Goal: Task Accomplishment & Management: Manage account settings

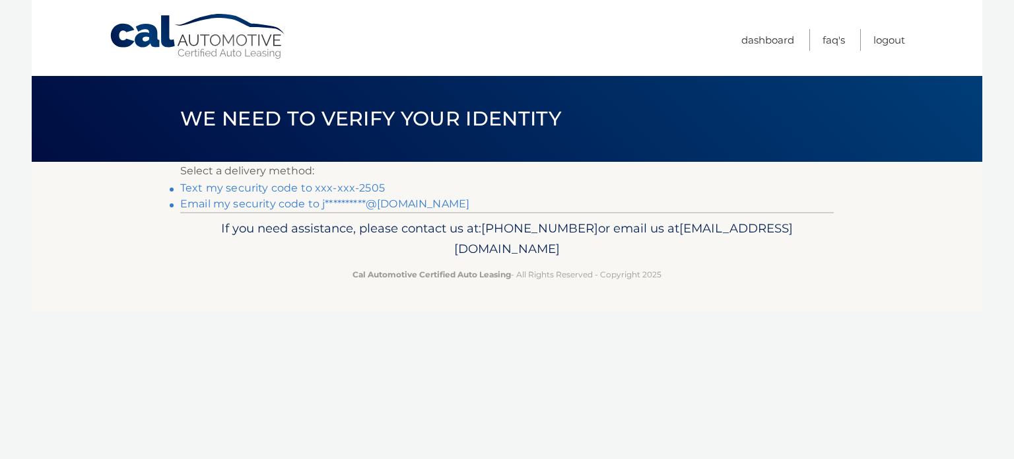
click at [393, 208] on link "**********" at bounding box center [324, 203] width 289 height 13
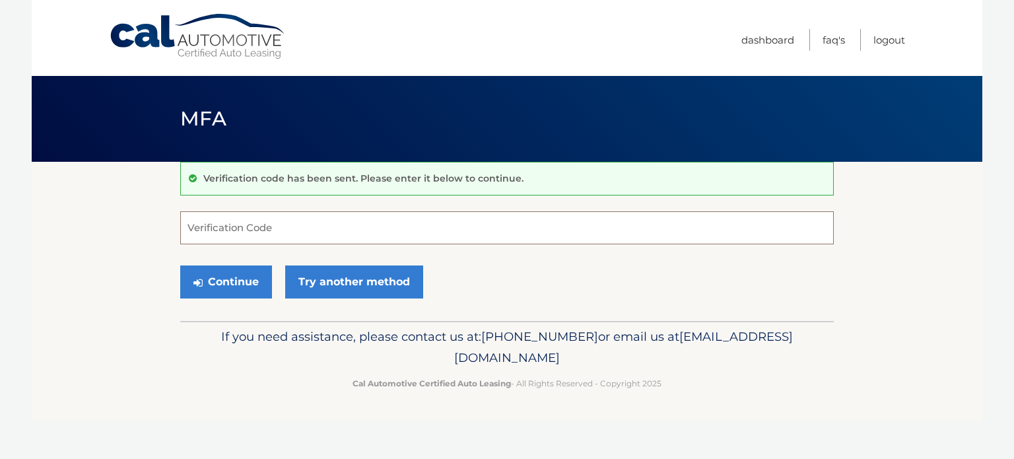
click at [304, 219] on input "Verification Code" at bounding box center [507, 227] width 654 height 33
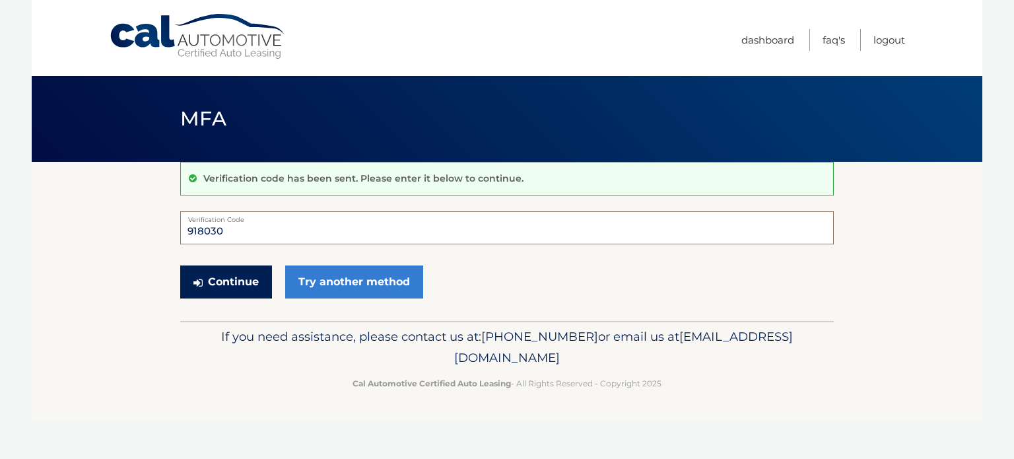
type input "918030"
click at [221, 282] on button "Continue" at bounding box center [226, 281] width 92 height 33
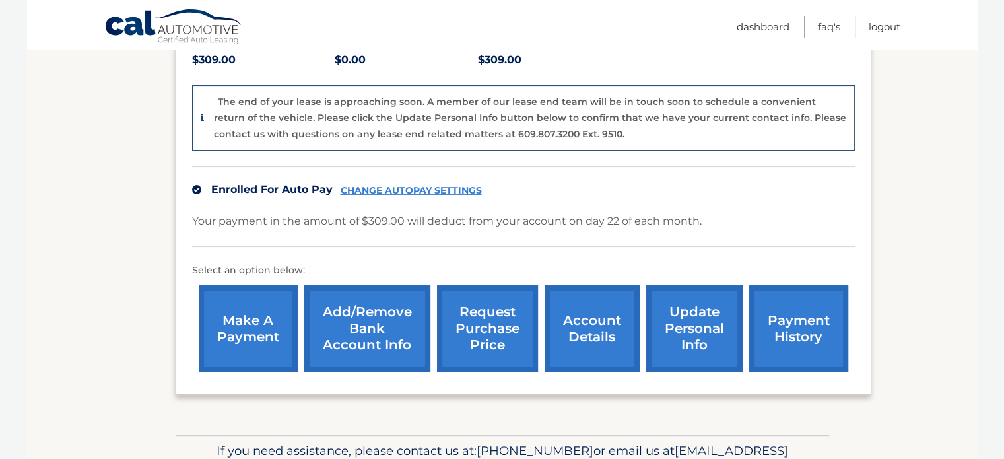
scroll to position [298, 0]
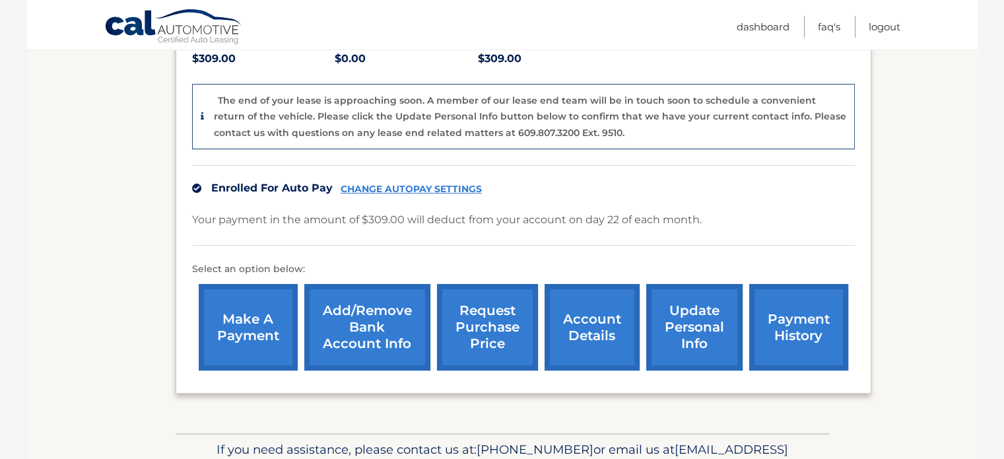
click at [687, 327] on link "update personal info" at bounding box center [694, 327] width 96 height 86
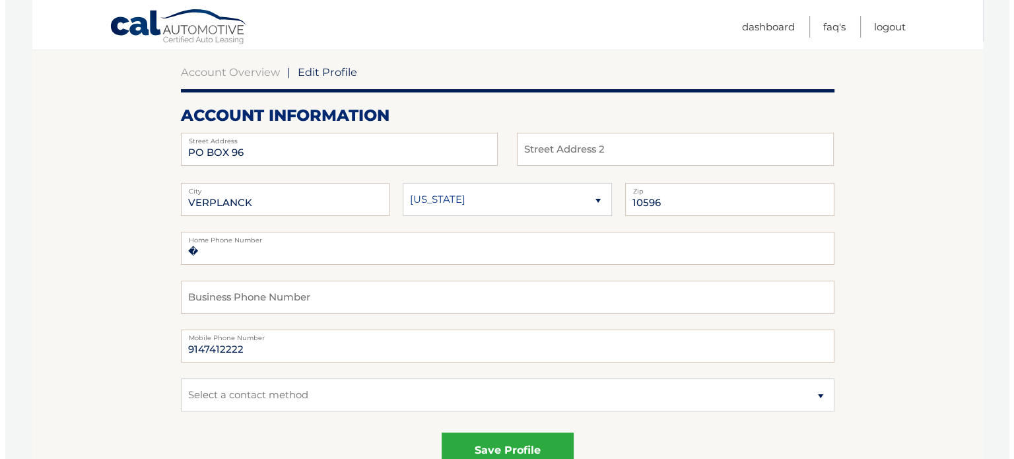
scroll to position [206, 0]
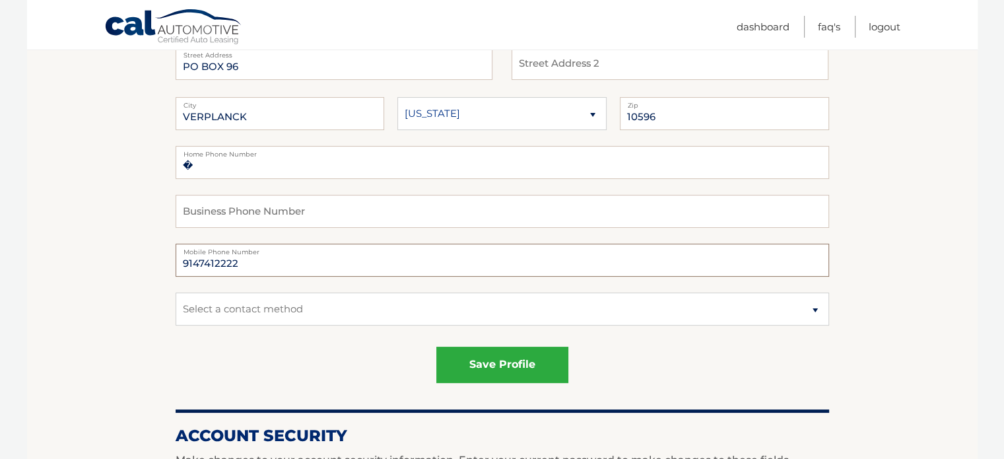
click at [267, 275] on input "9147412222" at bounding box center [503, 260] width 654 height 33
type input "9143062834"
click at [490, 371] on button "save profile" at bounding box center [502, 365] width 132 height 36
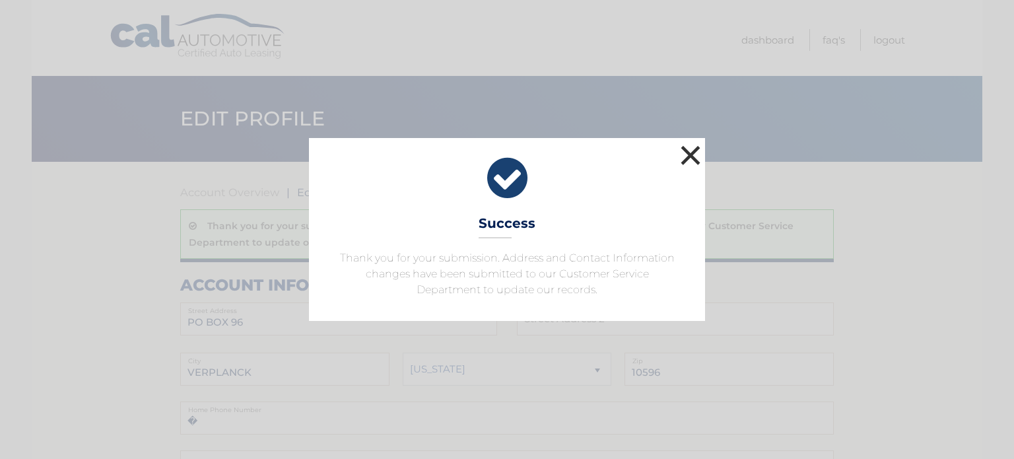
click at [689, 147] on button "×" at bounding box center [690, 155] width 26 height 26
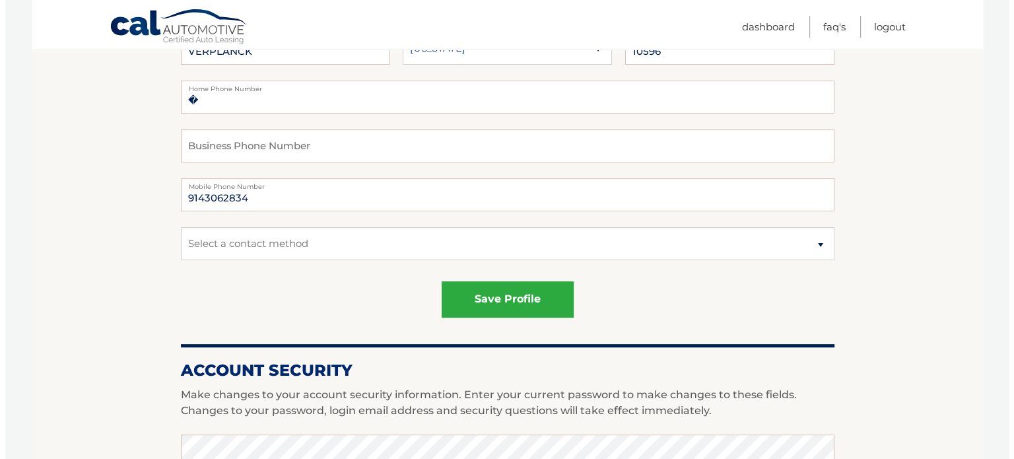
scroll to position [322, 0]
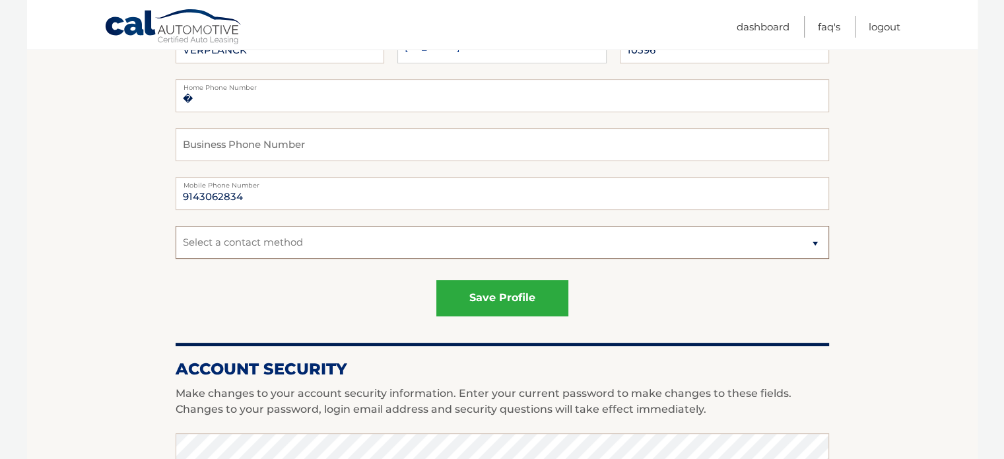
click at [558, 248] on select "Select a contact method Mobile Home" at bounding box center [503, 242] width 654 height 33
select select "1"
click at [176, 226] on select "Select a contact method Mobile Home" at bounding box center [503, 242] width 654 height 33
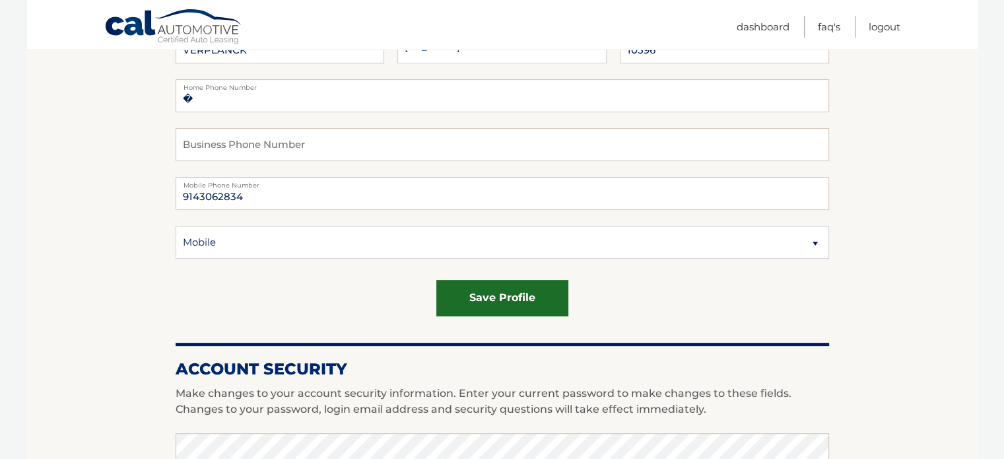
click at [547, 303] on button "save profile" at bounding box center [502, 298] width 132 height 36
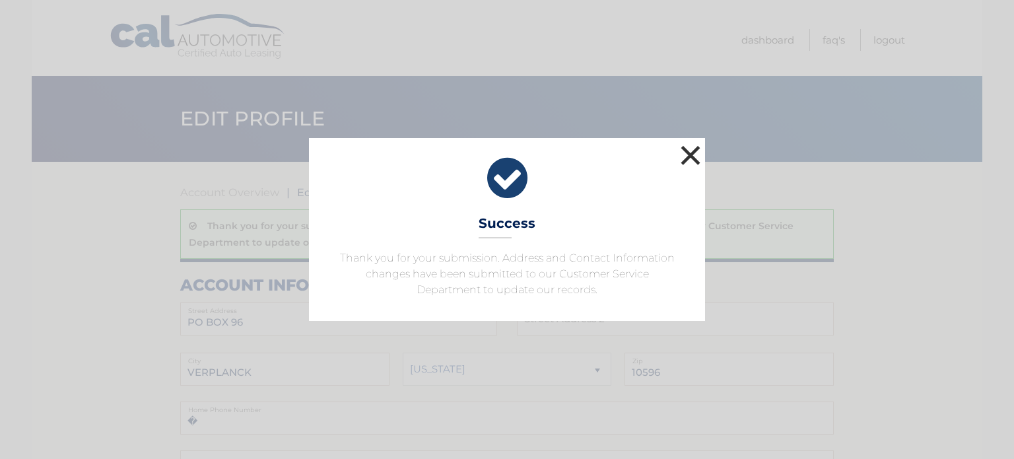
click at [686, 162] on button "×" at bounding box center [690, 155] width 26 height 26
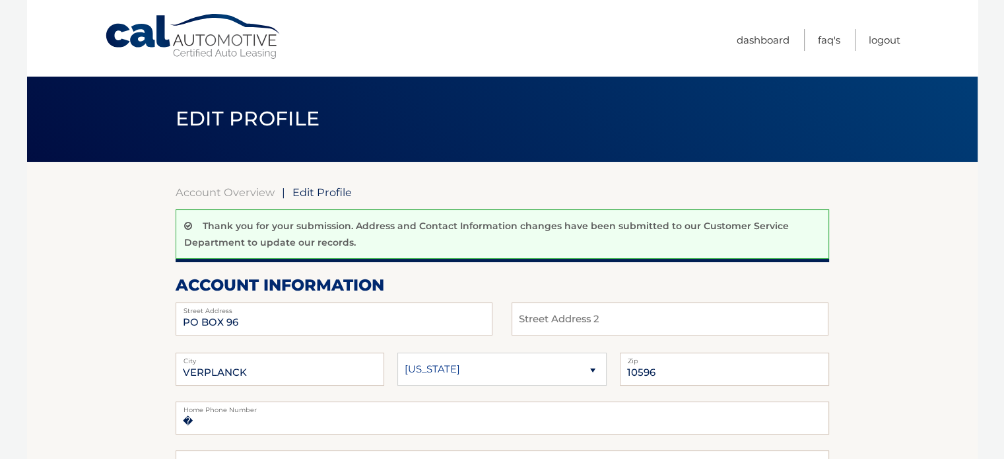
click at [219, 28] on link "Cal Automotive" at bounding box center [193, 36] width 178 height 47
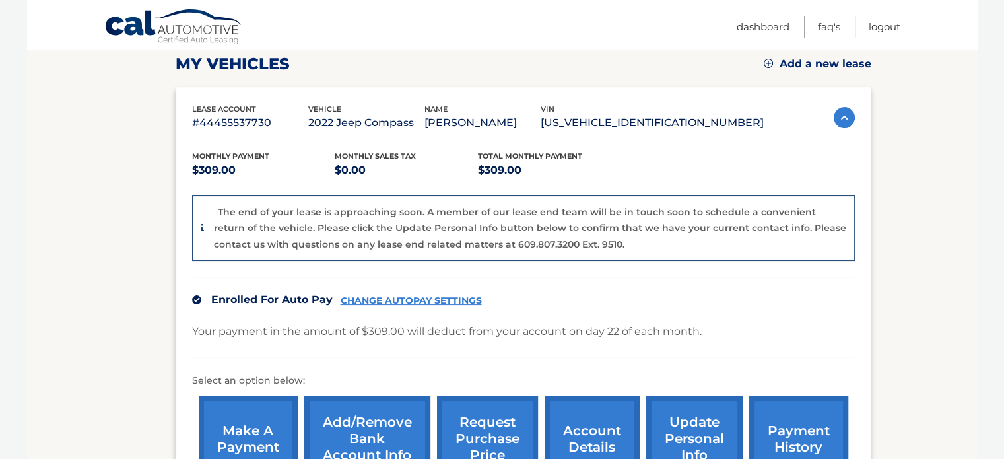
scroll to position [222, 0]
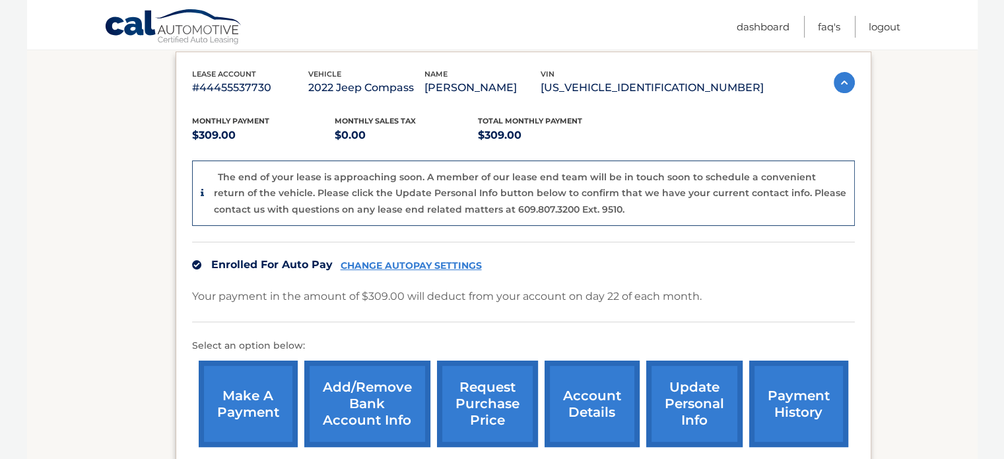
click at [204, 192] on div "The end of your lease is approaching soon. A member of our lease end team will …" at bounding box center [525, 193] width 642 height 49
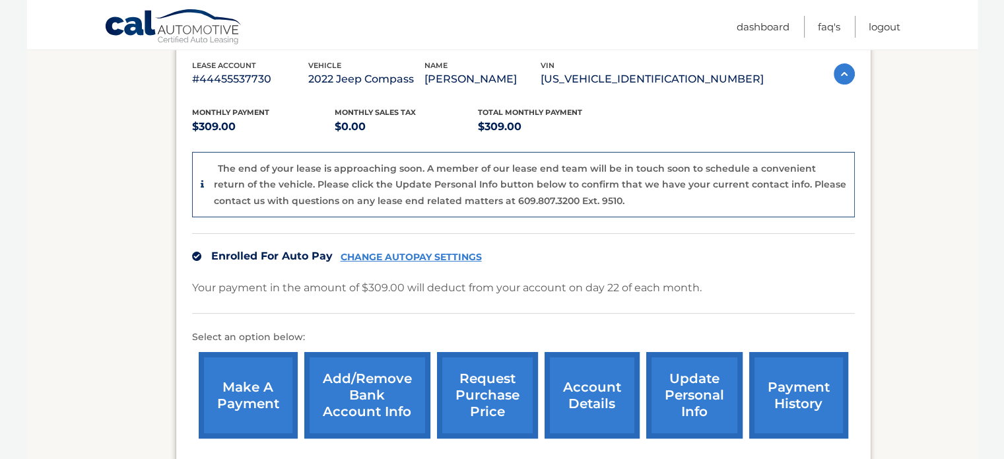
scroll to position [232, 0]
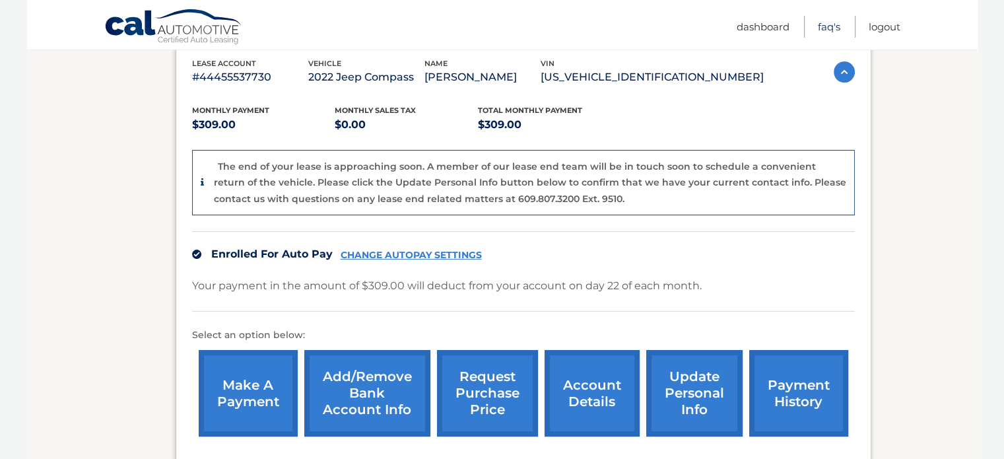
click at [823, 30] on link "FAQ's" at bounding box center [829, 27] width 22 height 22
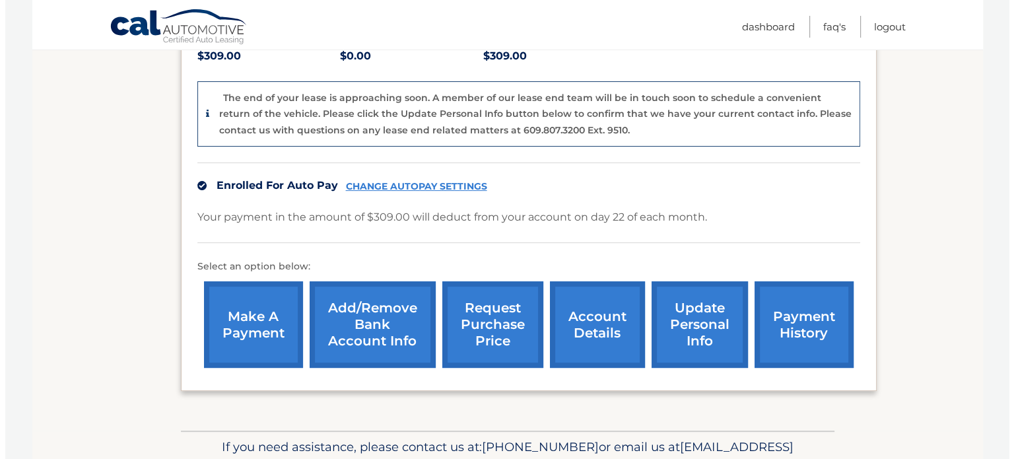
scroll to position [320, 0]
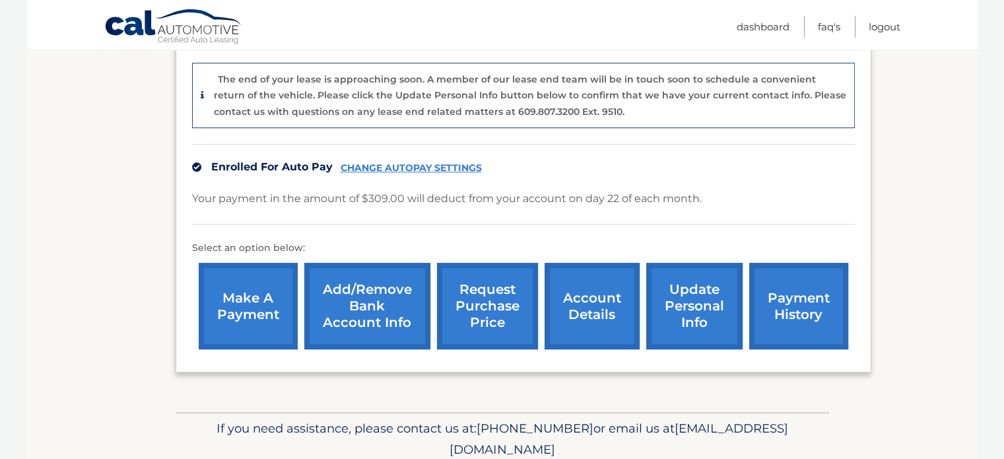
click at [494, 310] on link "request purchase price" at bounding box center [487, 306] width 101 height 86
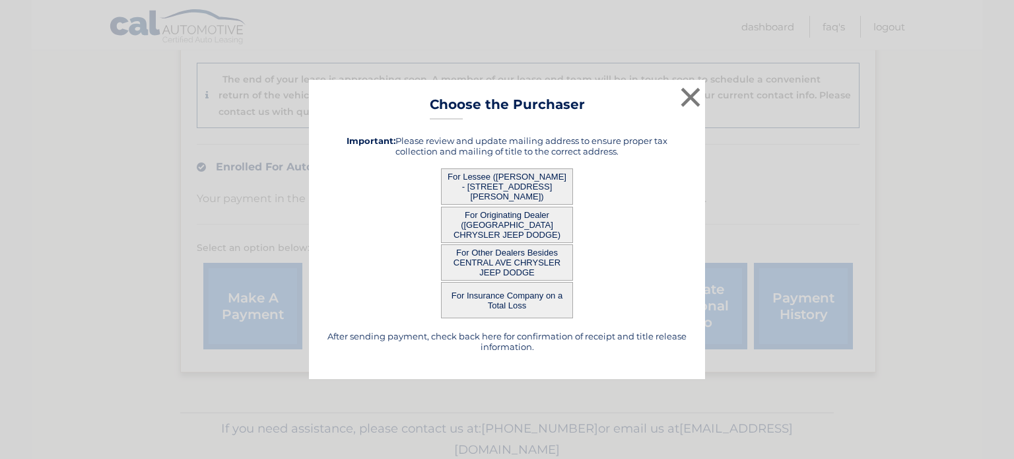
click at [509, 182] on button "For Lessee ([PERSON_NAME] - [STREET_ADDRESS][PERSON_NAME])" at bounding box center [507, 186] width 132 height 36
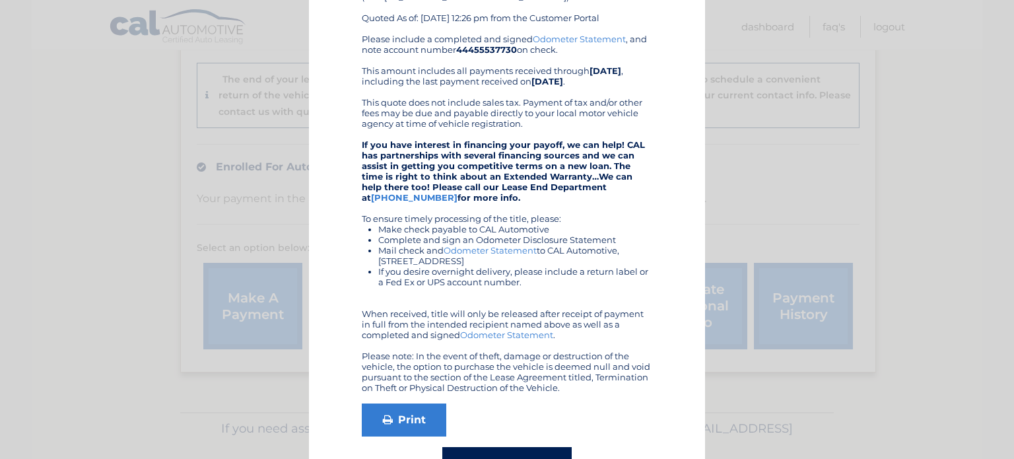
scroll to position [181, 0]
